Goal: Transaction & Acquisition: Obtain resource

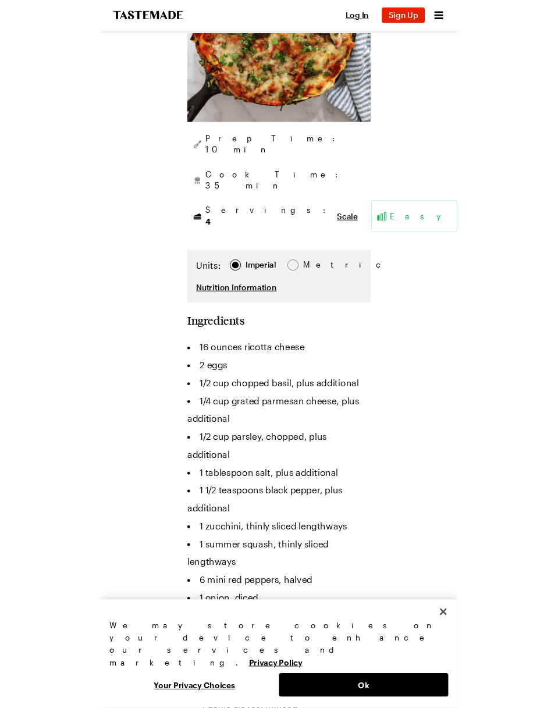
scroll to position [380, 0]
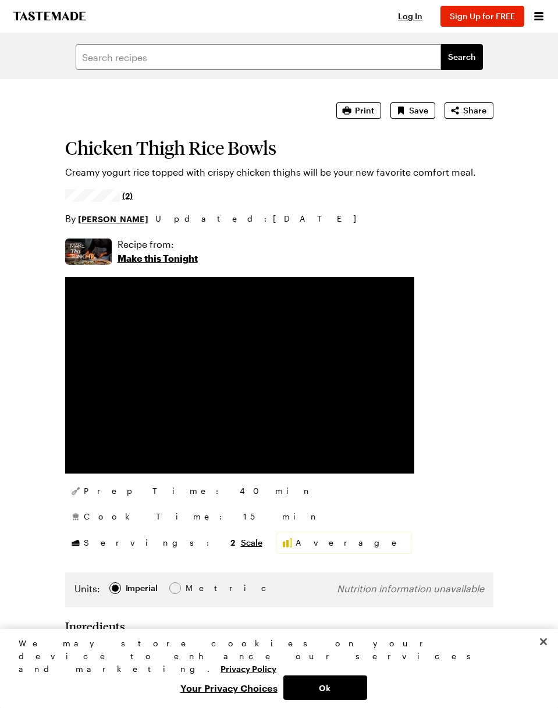
click at [546, 654] on button "Close" at bounding box center [543, 642] width 26 height 26
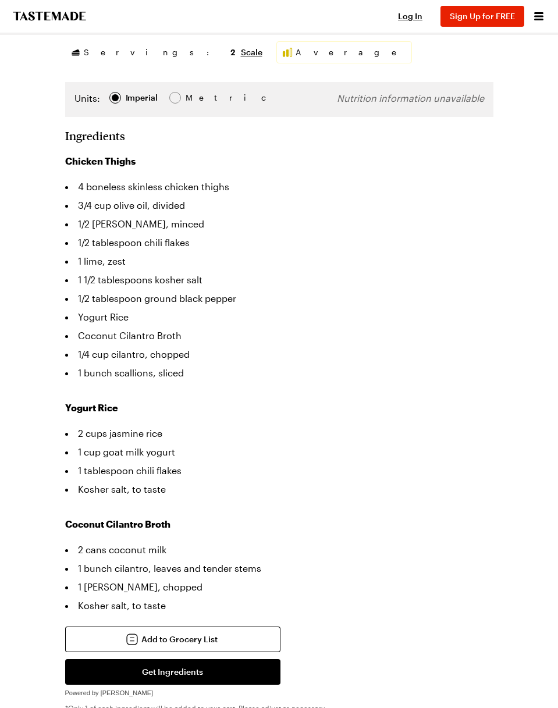
scroll to position [502, 0]
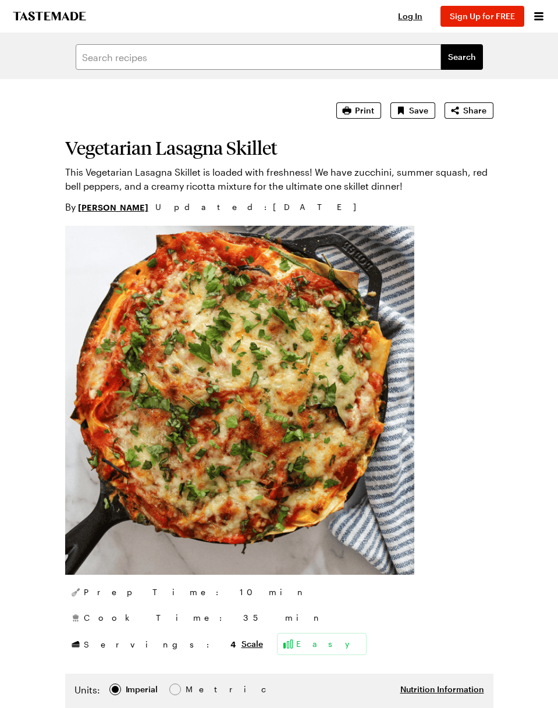
click at [34, 13] on icon "To Tastemade Home Page" at bounding box center [49, 16] width 73 height 9
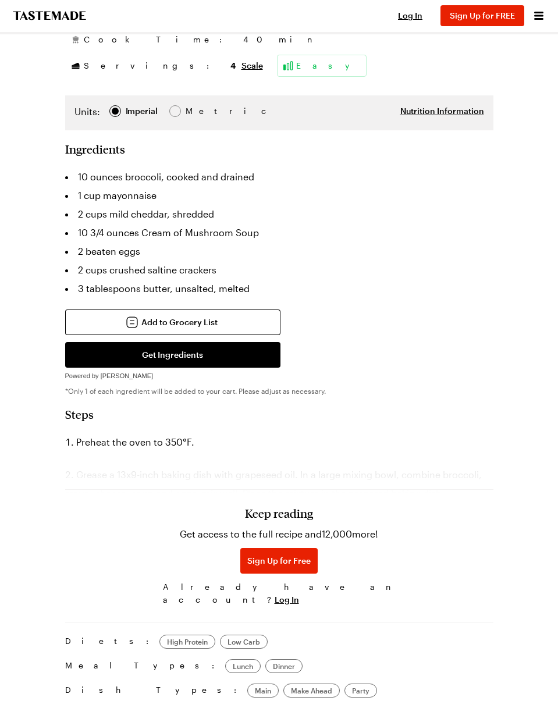
scroll to position [465, 0]
click at [299, 597] on span "Log In" at bounding box center [287, 600] width 24 height 12
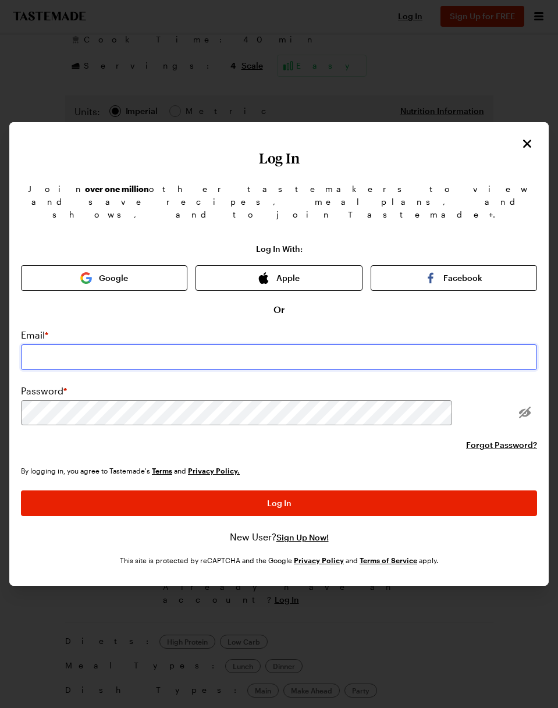
click at [317, 344] on input "email" at bounding box center [279, 357] width 516 height 26
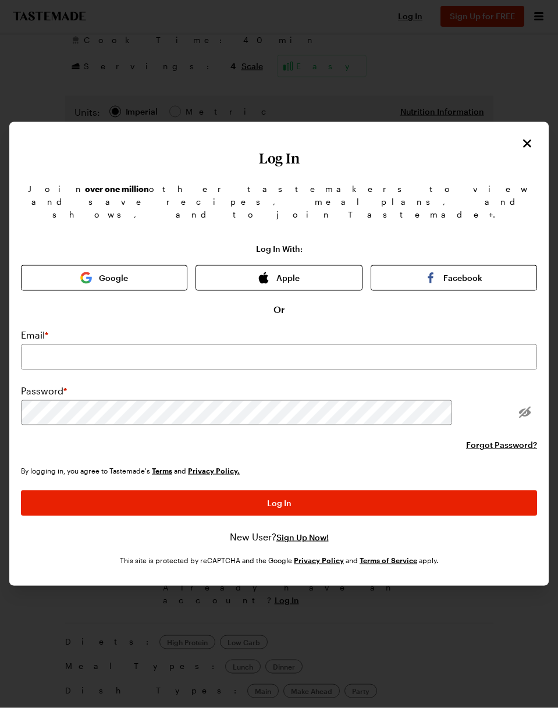
click at [315, 265] on button "Apple" at bounding box center [278, 278] width 166 height 26
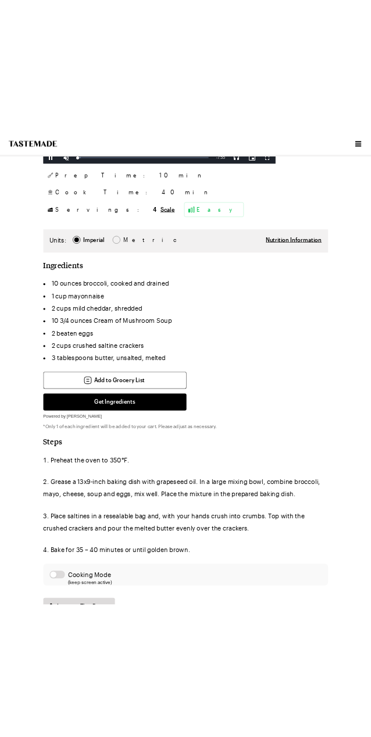
scroll to position [416, 0]
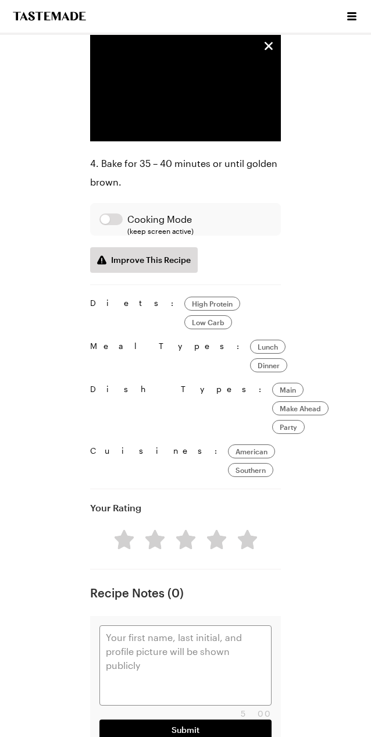
type textarea "x"
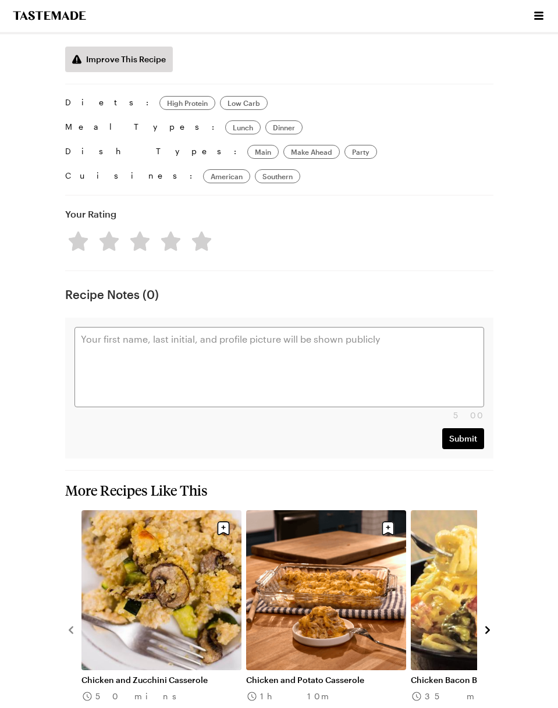
scroll to position [1068, 0]
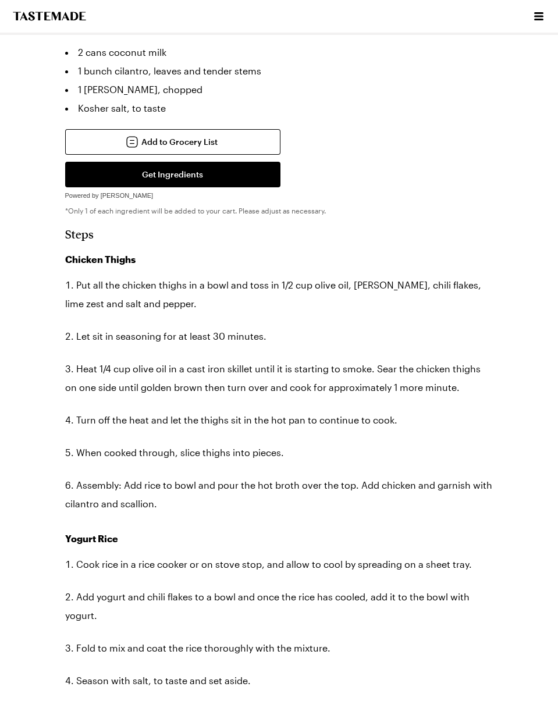
scroll to position [988, 0]
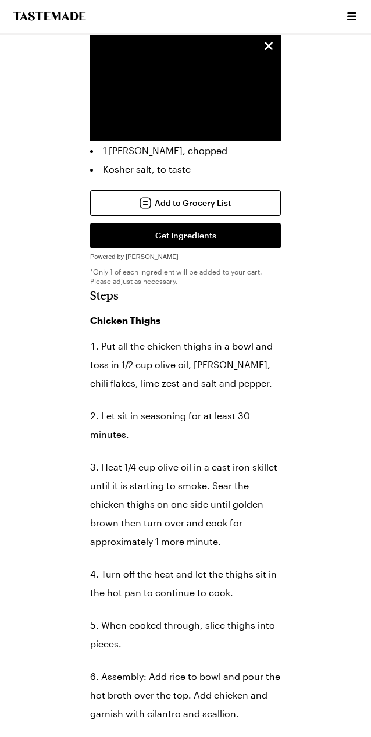
type textarea "x"
